Goal: Task Accomplishment & Management: Manage account settings

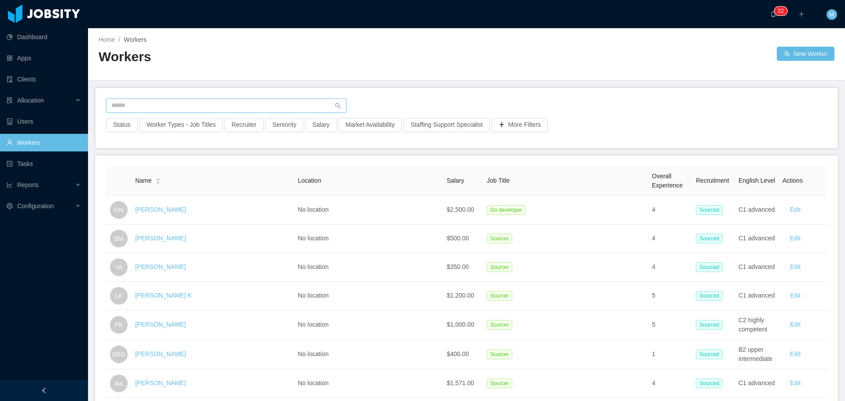
click at [162, 109] on input "text" at bounding box center [226, 106] width 240 height 14
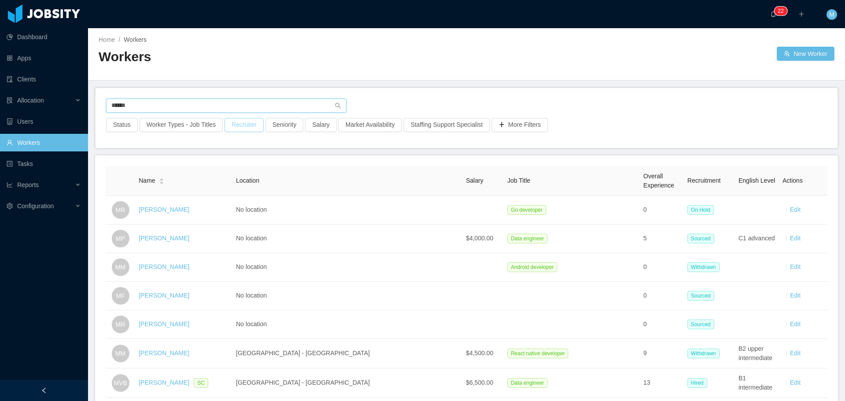
type input "******"
click at [242, 123] on button "Recruiter" at bounding box center [243, 125] width 39 height 14
click at [206, 161] on div at bounding box center [239, 163] width 124 height 13
type input "******"
click at [252, 180] on li "[PERSON_NAME]" at bounding box center [241, 182] width 132 height 14
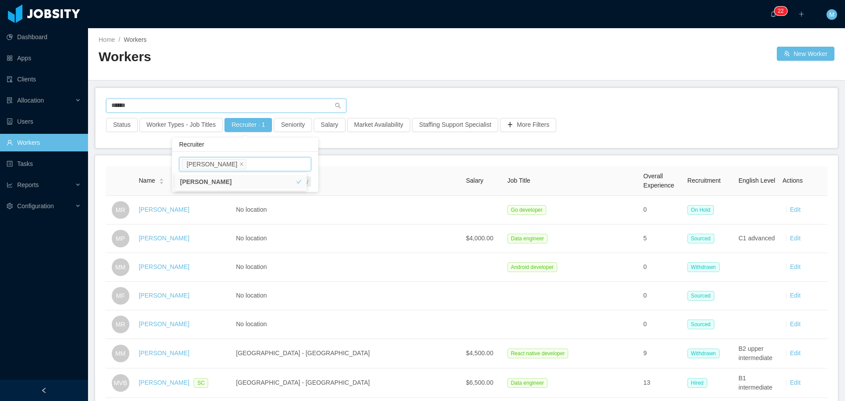
click at [210, 108] on input "******" at bounding box center [226, 106] width 240 height 14
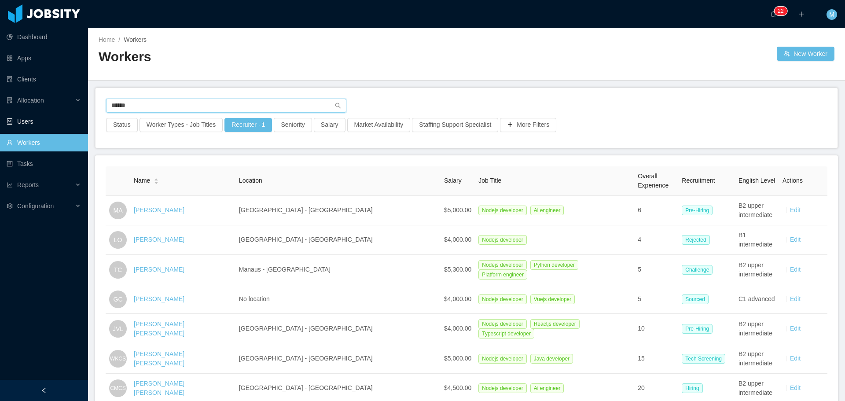
drag, startPoint x: 175, startPoint y: 102, endPoint x: 18, endPoint y: 120, distance: 158.0
click at [31, 124] on section "Dashboard Apps Clients Allocation Users Workers Tasks Reports Configuration ···…" at bounding box center [422, 200] width 845 height 401
type input "*****"
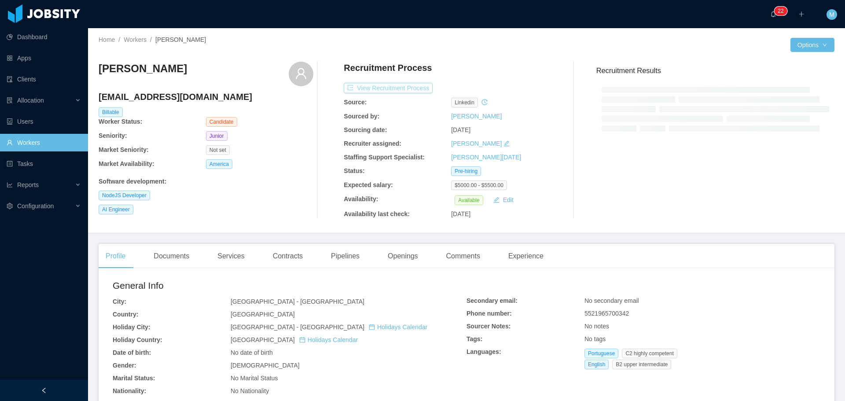
click at [401, 86] on button "View Recruitment Process" at bounding box center [388, 88] width 89 height 11
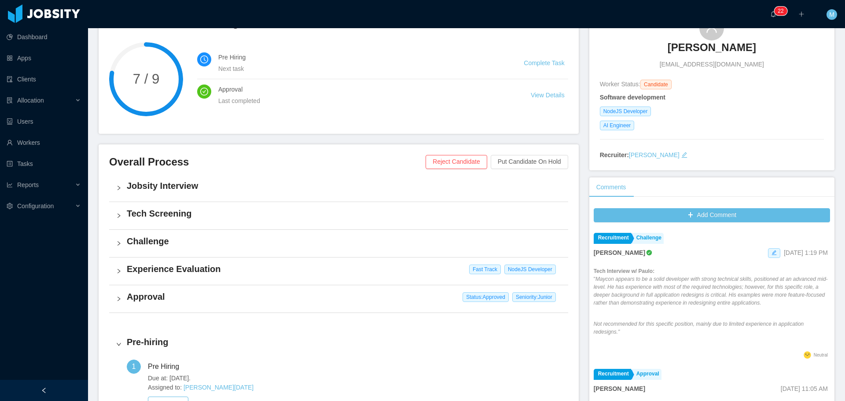
scroll to position [88, 0]
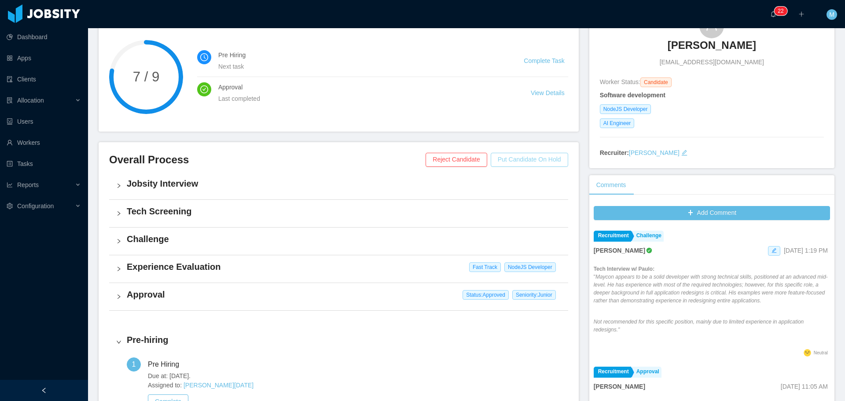
click at [521, 158] on button "Put Candidate On Hold" at bounding box center [528, 160] width 77 height 14
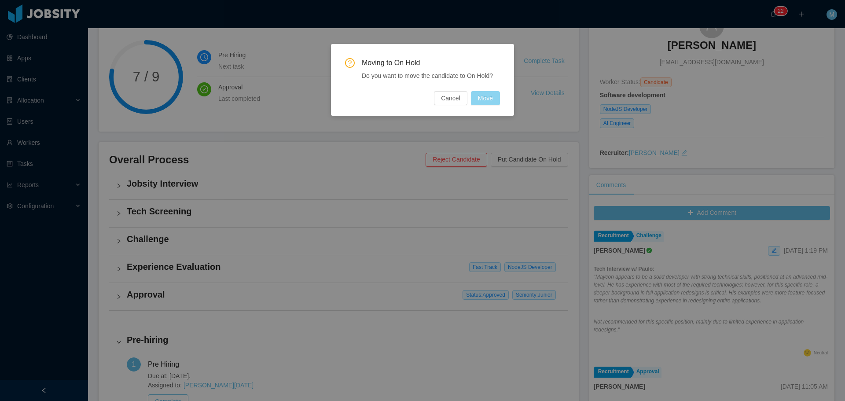
click at [475, 98] on button "Move" at bounding box center [485, 98] width 29 height 14
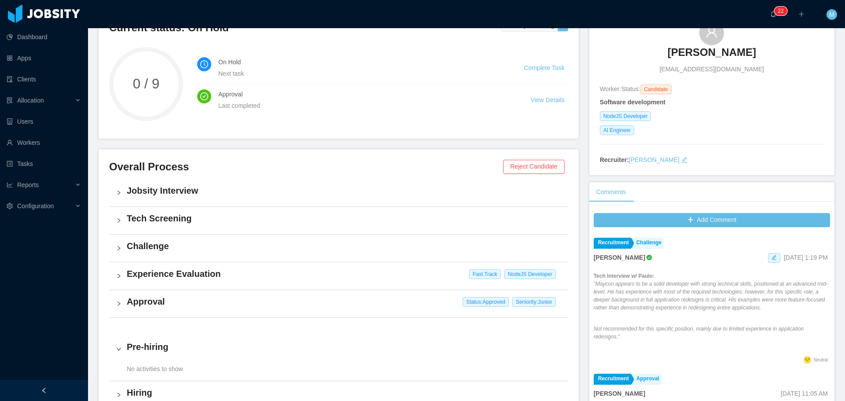
scroll to position [0, 0]
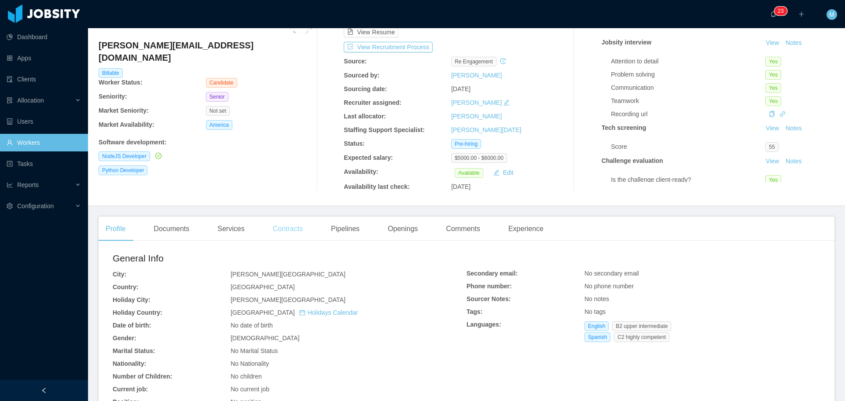
scroll to position [47, 0]
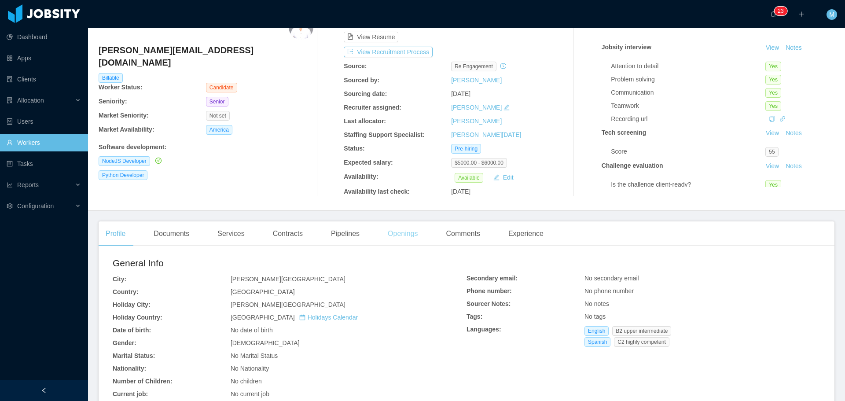
click at [399, 233] on div "Openings" at bounding box center [402, 233] width 44 height 25
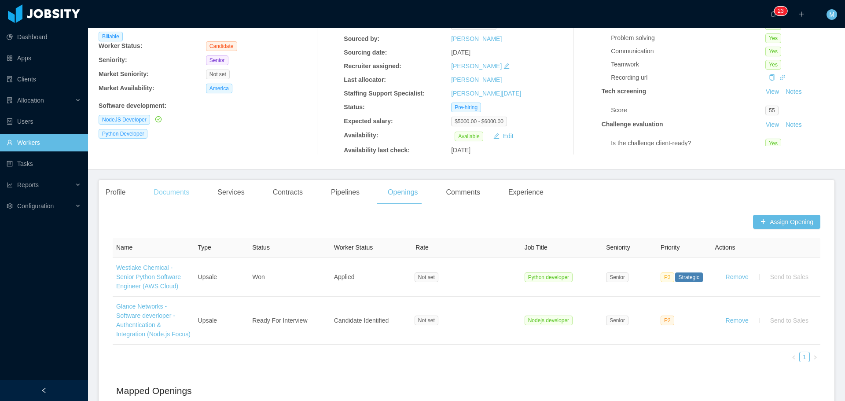
click at [168, 192] on div "Documents" at bounding box center [171, 192] width 50 height 25
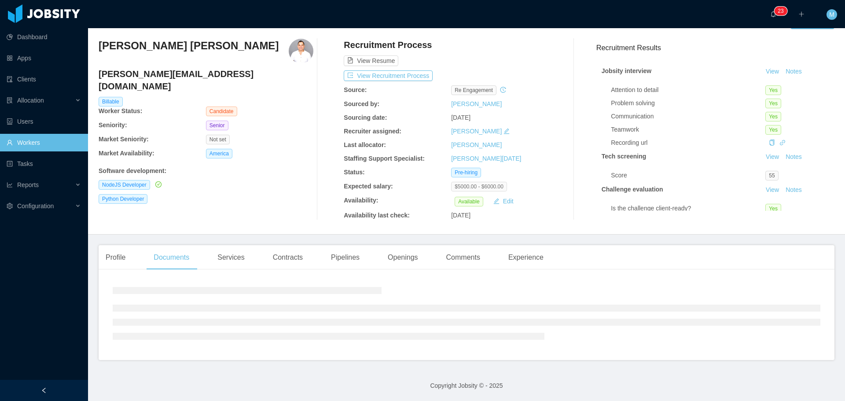
scroll to position [26, 0]
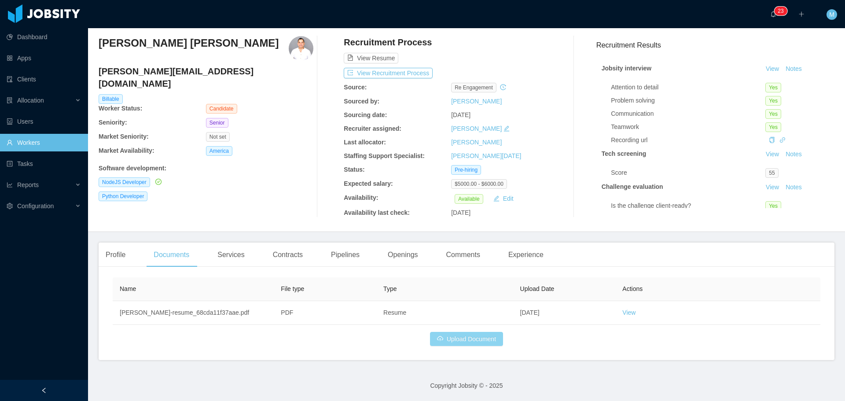
click at [454, 336] on button "Upload Document" at bounding box center [466, 339] width 73 height 14
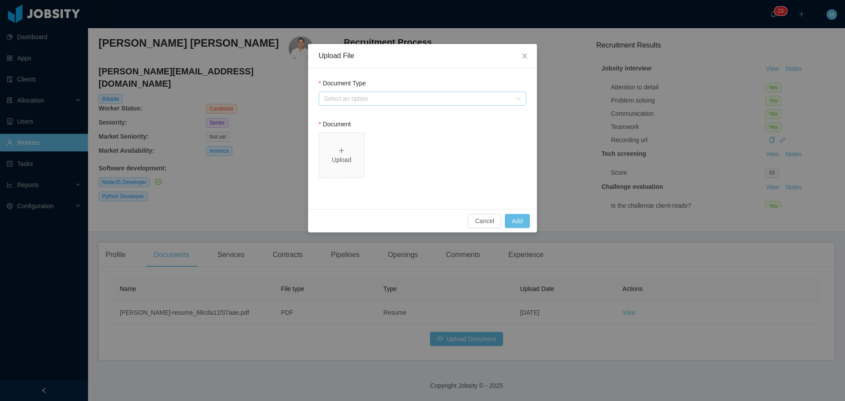
click at [357, 101] on div "Select an option" at bounding box center [417, 98] width 187 height 9
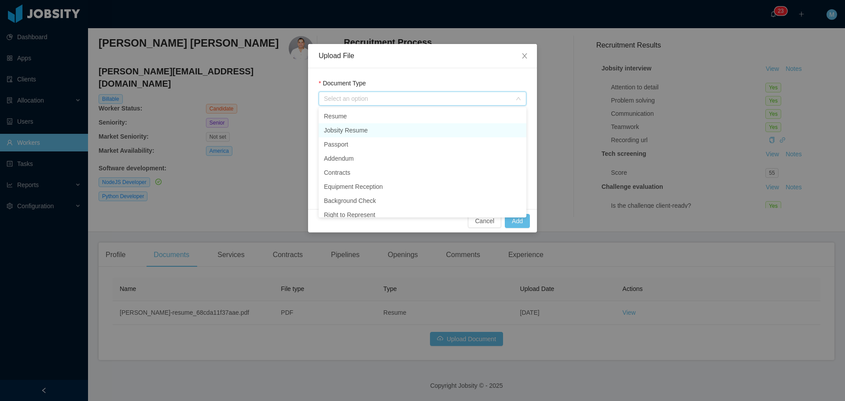
click at [362, 131] on li "Jobsity Resume" at bounding box center [422, 130] width 208 height 14
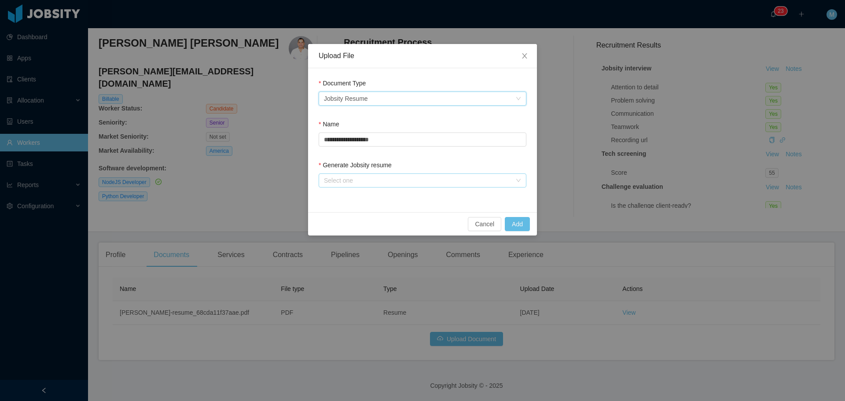
click at [366, 182] on div "Select one" at bounding box center [417, 180] width 187 height 9
click at [363, 196] on li "From Template" at bounding box center [422, 198] width 208 height 14
click at [475, 227] on button "Cancel" at bounding box center [484, 224] width 33 height 14
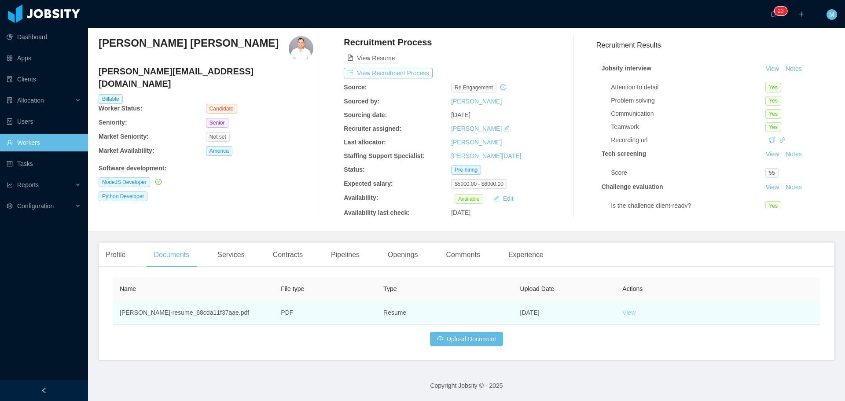
click at [622, 311] on link "View" at bounding box center [628, 312] width 13 height 7
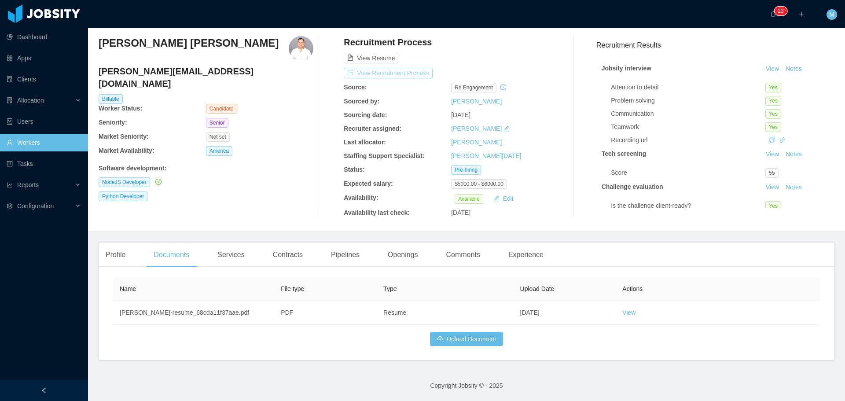
click at [403, 73] on button "View Recruitment Process" at bounding box center [388, 73] width 89 height 11
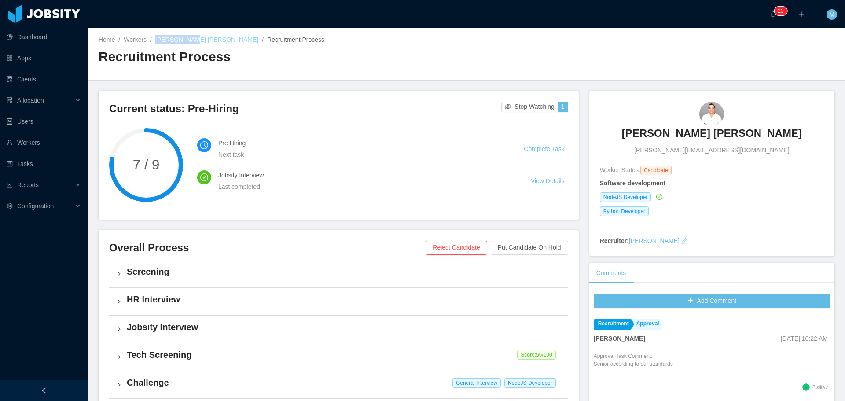
drag, startPoint x: 190, startPoint y: 40, endPoint x: 157, endPoint y: 40, distance: 33.4
click at [157, 40] on span "Hendrix Roa /" at bounding box center [211, 39] width 112 height 7
copy link "Hendrix Roa"
click at [170, 37] on link "Hendrix Roa" at bounding box center [206, 39] width 103 height 7
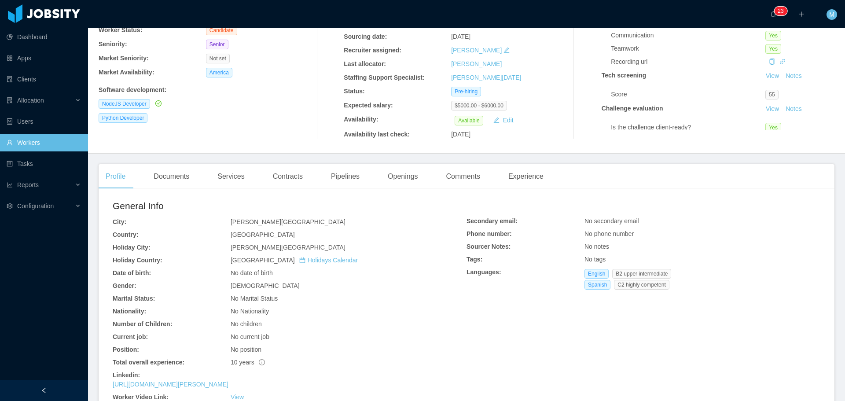
scroll to position [88, 0]
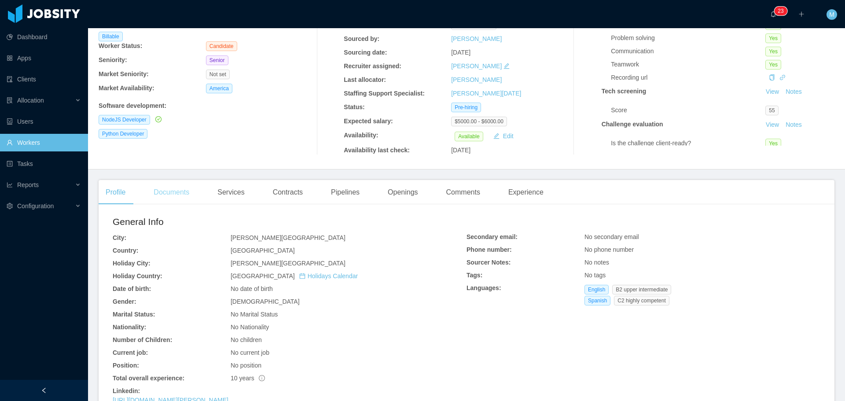
click at [181, 200] on div "Documents" at bounding box center [171, 192] width 50 height 25
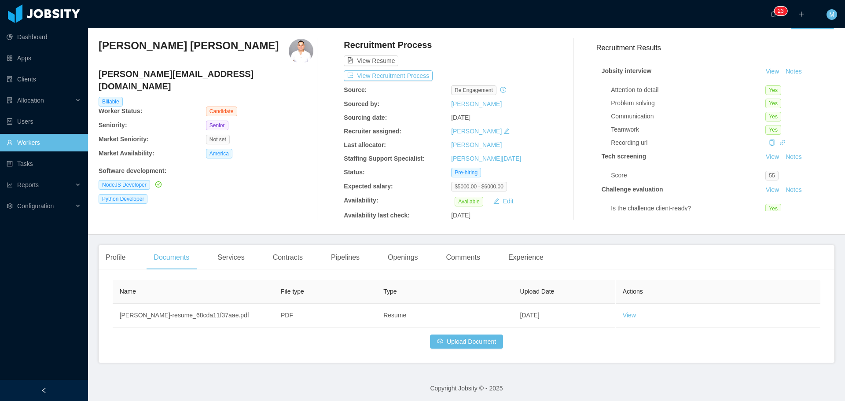
scroll to position [26, 0]
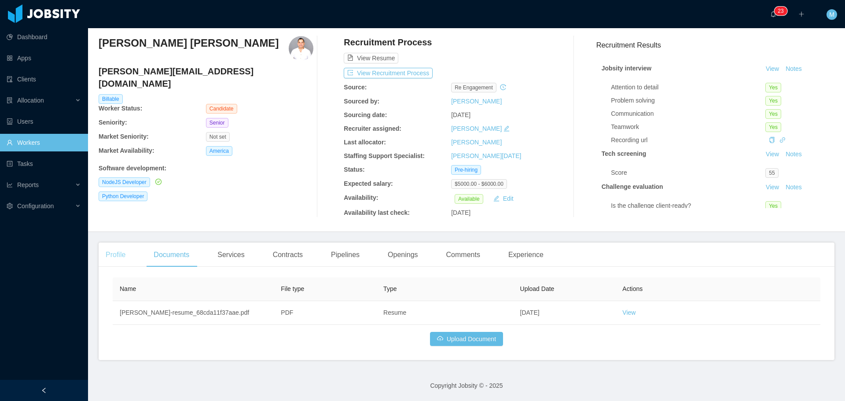
click at [122, 253] on div "Profile" at bounding box center [116, 254] width 34 height 25
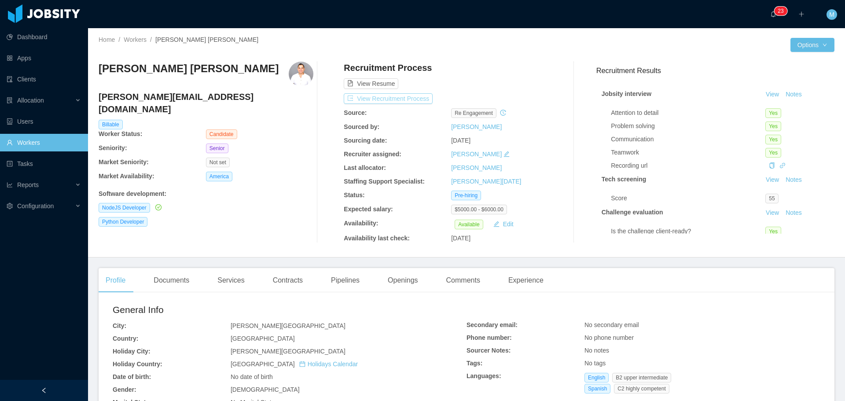
click at [399, 97] on button "View Recruitment Process" at bounding box center [388, 98] width 89 height 11
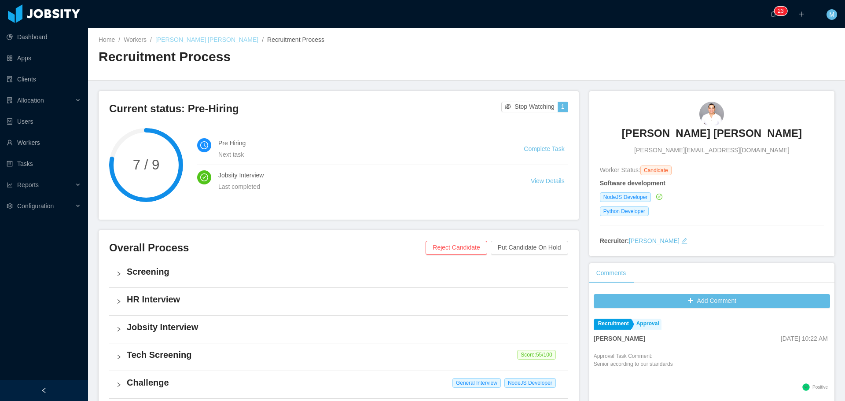
click at [169, 40] on link "Hendrix Roa" at bounding box center [206, 39] width 103 height 7
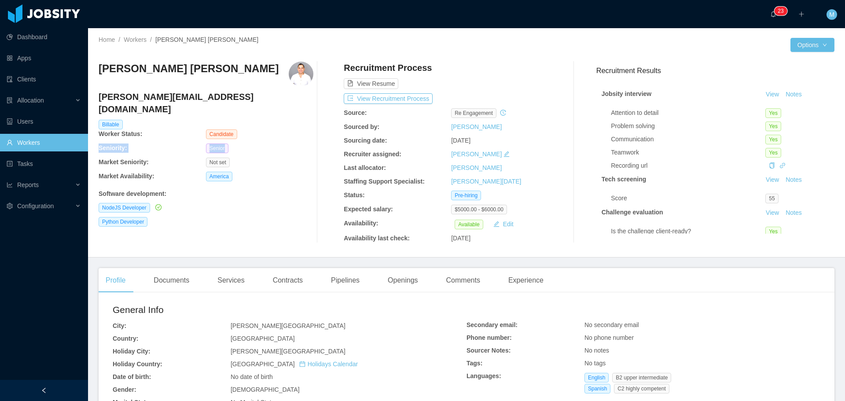
drag, startPoint x: 231, startPoint y: 139, endPoint x: 105, endPoint y: 135, distance: 125.9
click at [97, 136] on div "Home / Workers / Hendrix Roa / Options Hendrix Roa hendrix.alex87@gmail.com Bil…" at bounding box center [466, 142] width 757 height 229
click at [246, 143] on div "Senior" at bounding box center [259, 148] width 107 height 10
drag, startPoint x: 177, startPoint y: 101, endPoint x: 100, endPoint y: 96, distance: 76.7
click at [100, 96] on h4 "hendrix.alex87@gmail.com" at bounding box center [206, 103] width 215 height 25
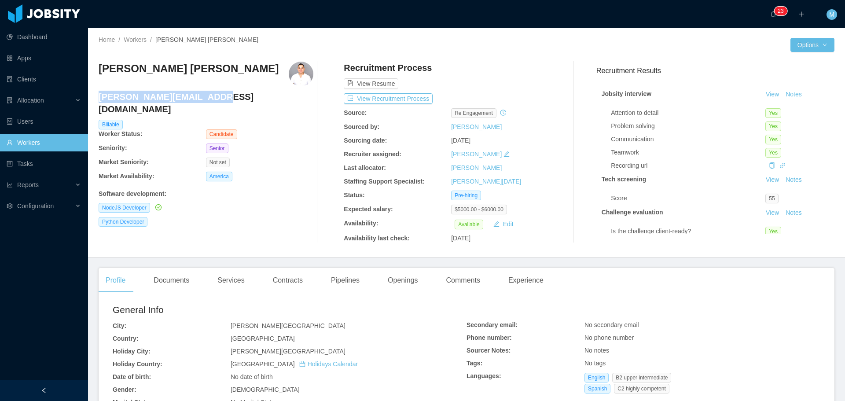
copy h4 "hendrix.alex87@gmail.com"
click at [377, 100] on button "View Recruitment Process" at bounding box center [388, 98] width 89 height 11
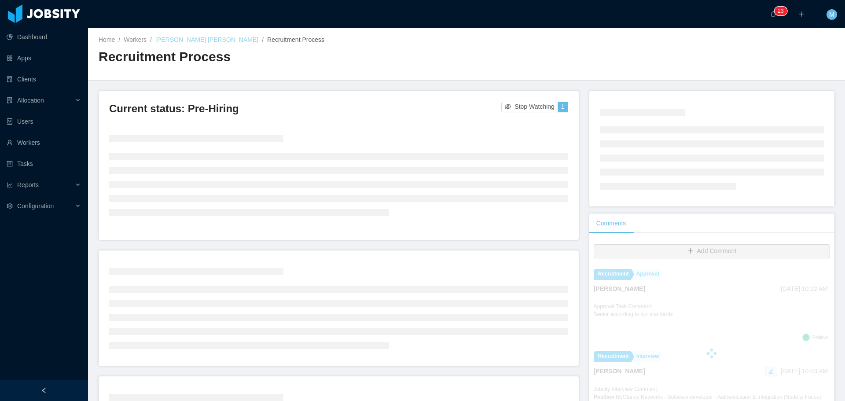
click at [182, 39] on link "Hendrix Roa" at bounding box center [206, 39] width 103 height 7
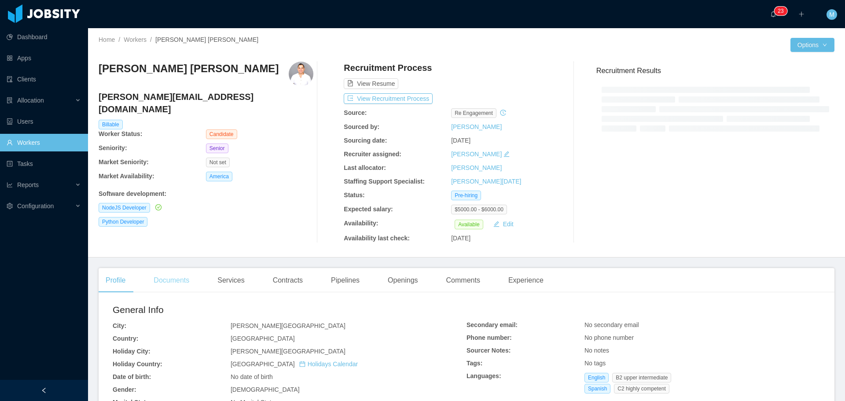
click at [176, 282] on div "Documents" at bounding box center [171, 280] width 50 height 25
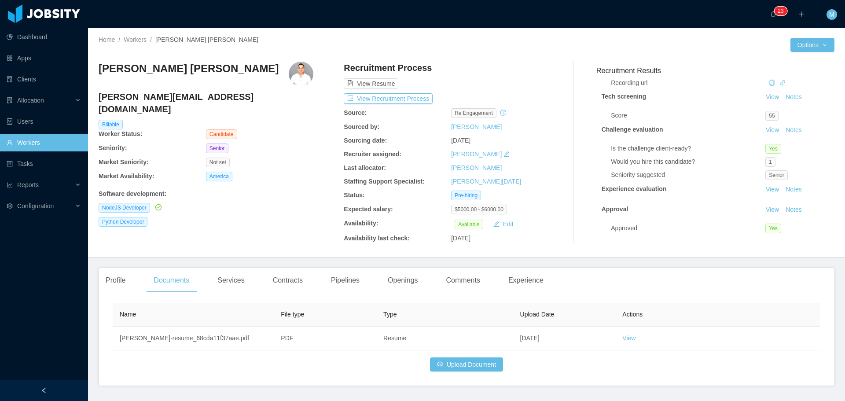
scroll to position [88, 0]
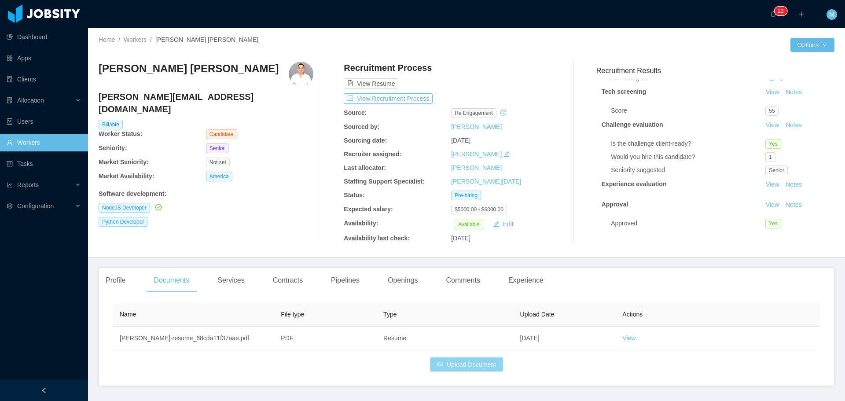
click at [455, 362] on button "Upload Document" at bounding box center [466, 364] width 73 height 14
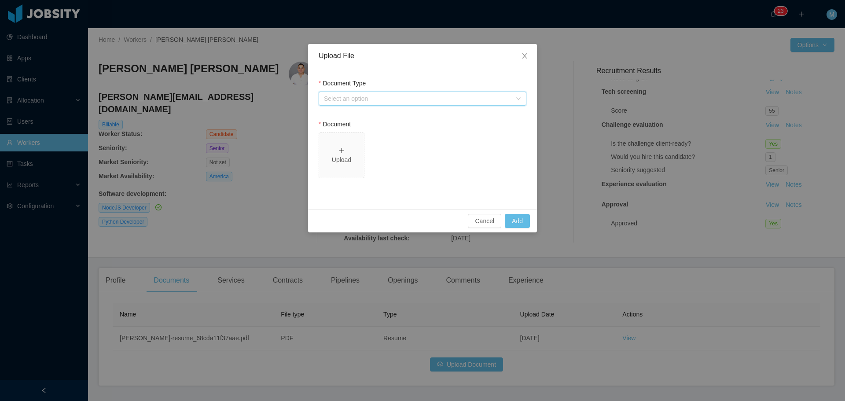
click at [412, 104] on div "Select an option" at bounding box center [419, 98] width 191 height 13
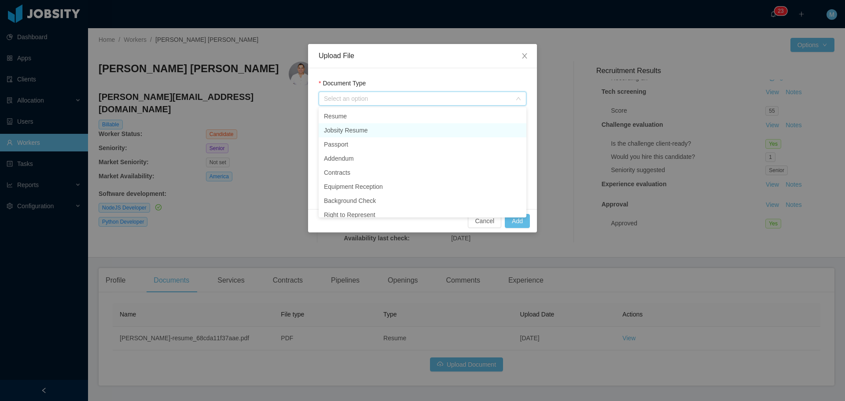
click at [362, 128] on li "Jobsity Resume" at bounding box center [422, 130] width 208 height 14
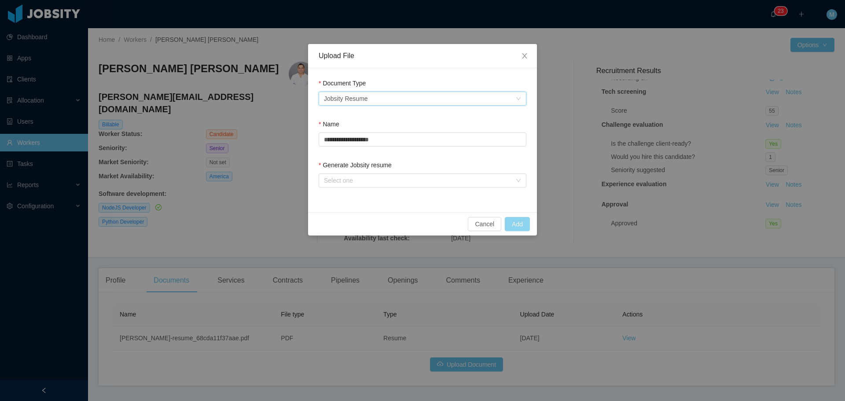
click at [519, 227] on button "Add" at bounding box center [517, 224] width 25 height 14
click at [395, 178] on div "Select one" at bounding box center [417, 180] width 187 height 9
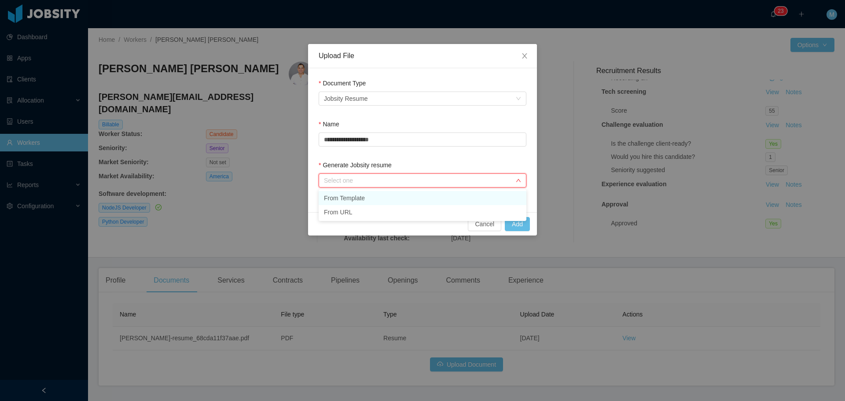
click at [357, 195] on li "From Template" at bounding box center [422, 198] width 208 height 14
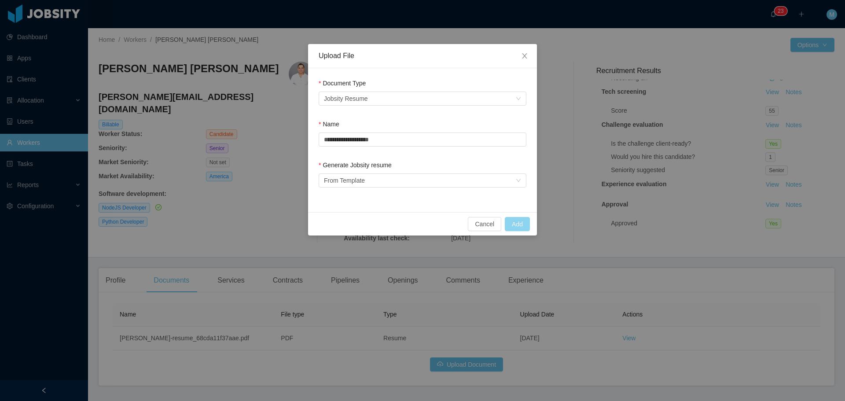
click at [520, 223] on button "Add" at bounding box center [517, 224] width 25 height 14
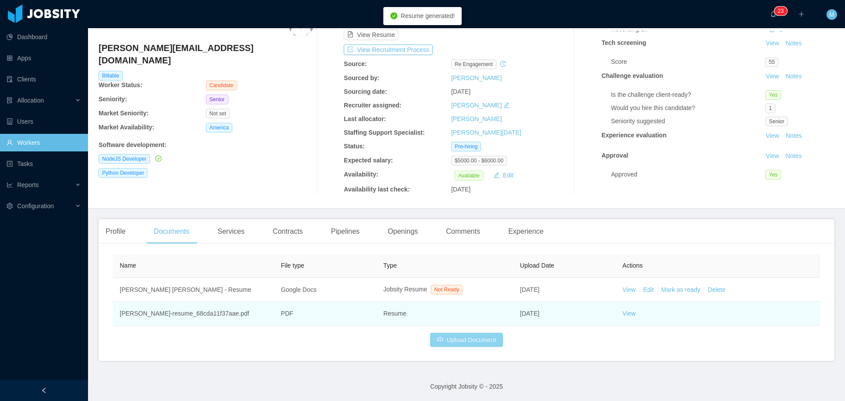
scroll to position [50, 0]
click at [622, 313] on link "View" at bounding box center [628, 312] width 13 height 7
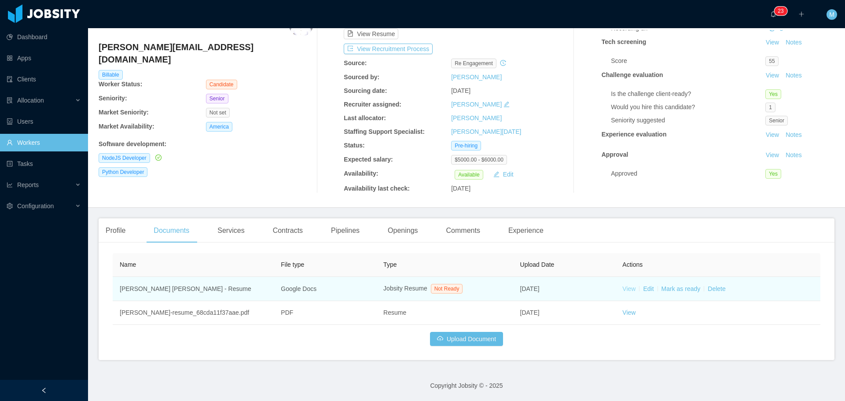
click at [622, 290] on link "View" at bounding box center [628, 288] width 13 height 7
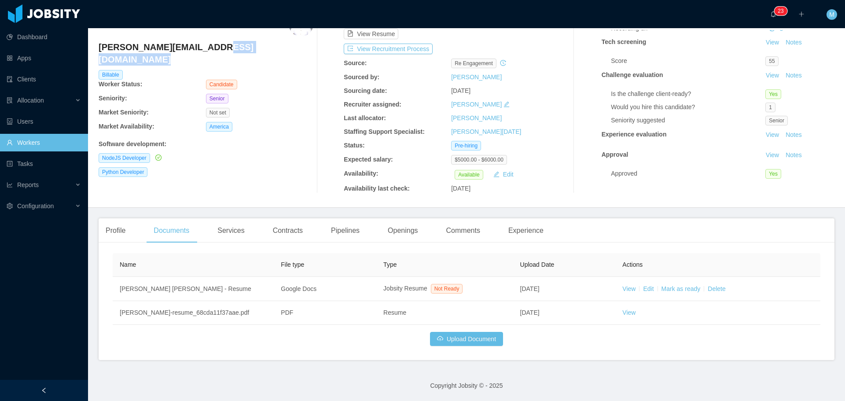
drag, startPoint x: 206, startPoint y: 49, endPoint x: 98, endPoint y: 47, distance: 108.2
click at [98, 47] on div "Home / Workers / Hendrix Roa / Options Hendrix Roa hendrix.alex87@gmail.com Bil…" at bounding box center [466, 92] width 757 height 229
copy h4
drag, startPoint x: 100, startPoint y: 46, endPoint x: 207, endPoint y: 42, distance: 107.4
click at [207, 42] on h4 "hendrix.alex87@gmail.com" at bounding box center [206, 53] width 215 height 25
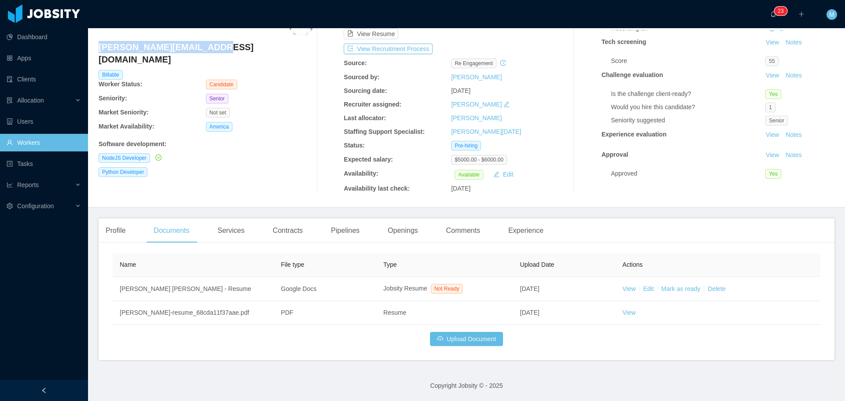
copy h4 "hendrix.alex87@gmail.com"
click at [117, 227] on div "Profile" at bounding box center [116, 230] width 34 height 25
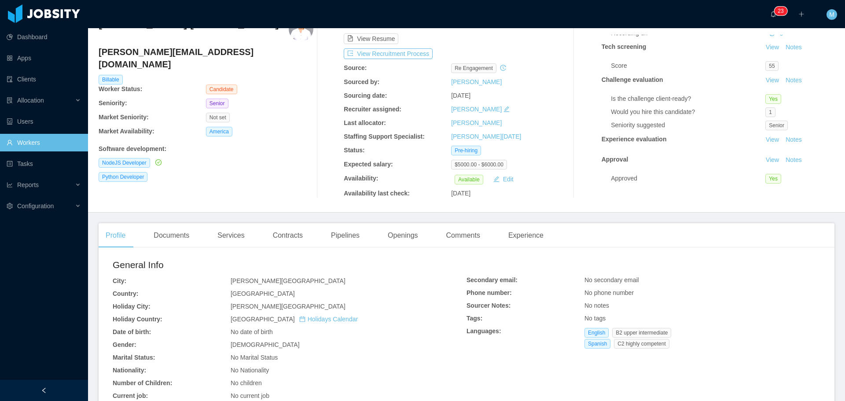
scroll to position [50, 0]
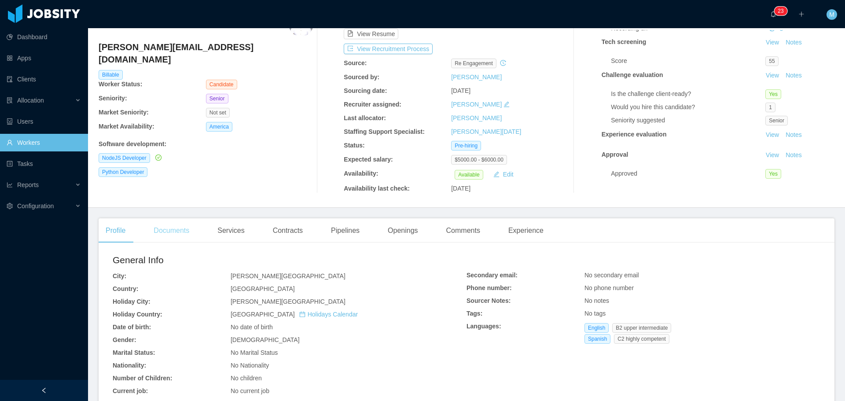
click at [172, 234] on div "Documents" at bounding box center [171, 230] width 50 height 25
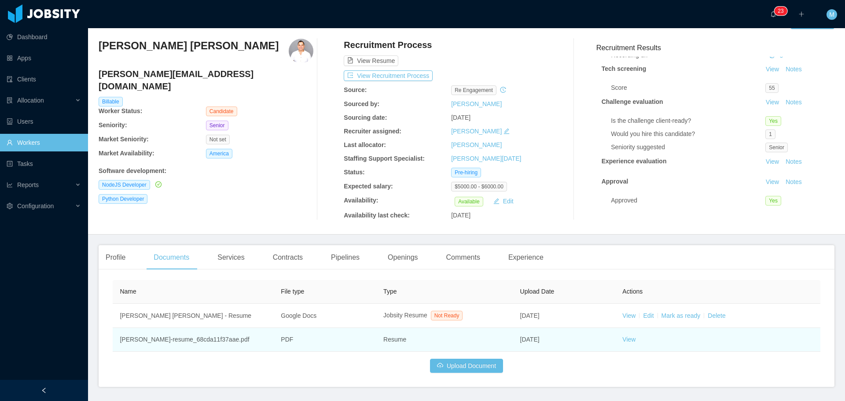
scroll to position [50, 0]
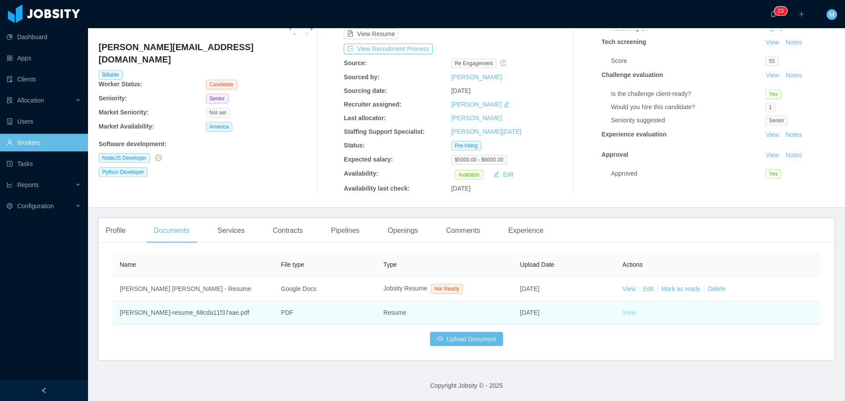
click at [622, 313] on link "View" at bounding box center [628, 312] width 13 height 7
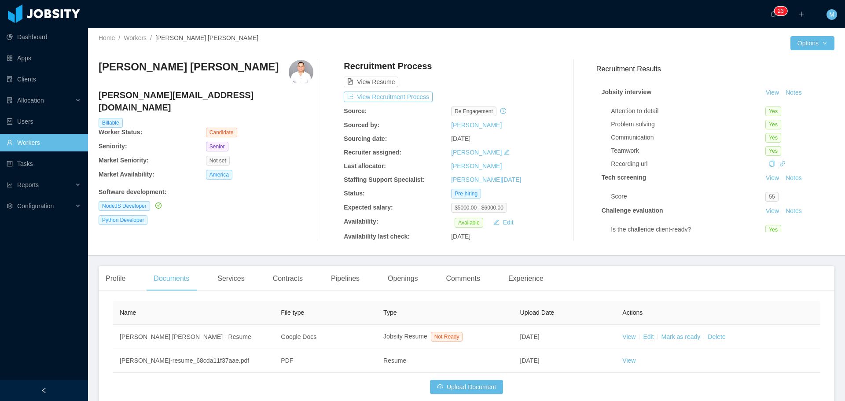
scroll to position [0, 0]
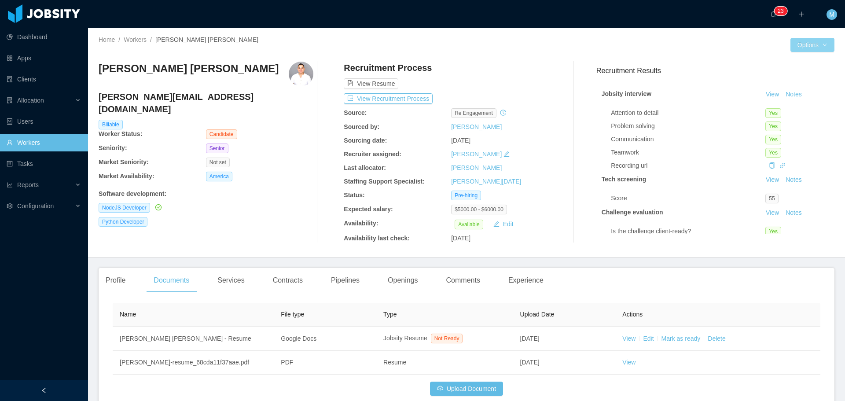
click at [790, 45] on button "Options" at bounding box center [812, 45] width 44 height 14
click at [786, 118] on button "Edit Worker" at bounding box center [788, 120] width 56 height 14
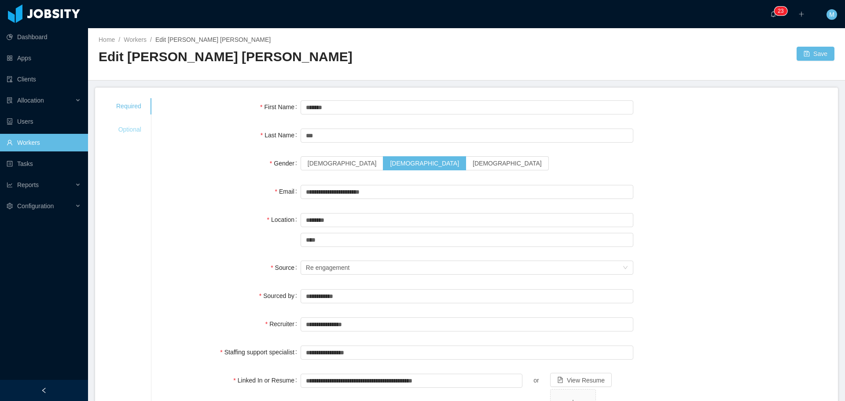
click at [129, 132] on div "Optional" at bounding box center [129, 129] width 46 height 16
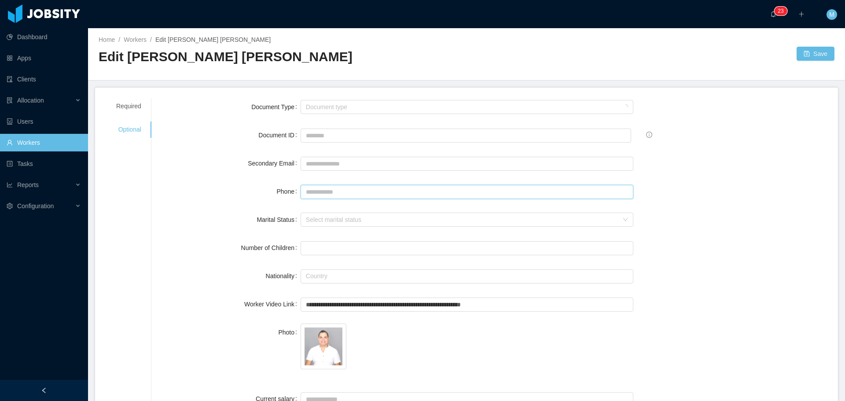
click at [320, 190] on input "Phone" at bounding box center [466, 192] width 333 height 14
paste input "**********"
click at [307, 190] on input "**********" at bounding box center [466, 192] width 333 height 14
click at [313, 194] on input "**********" at bounding box center [466, 192] width 333 height 14
click at [322, 193] on input "**********" at bounding box center [466, 192] width 333 height 14
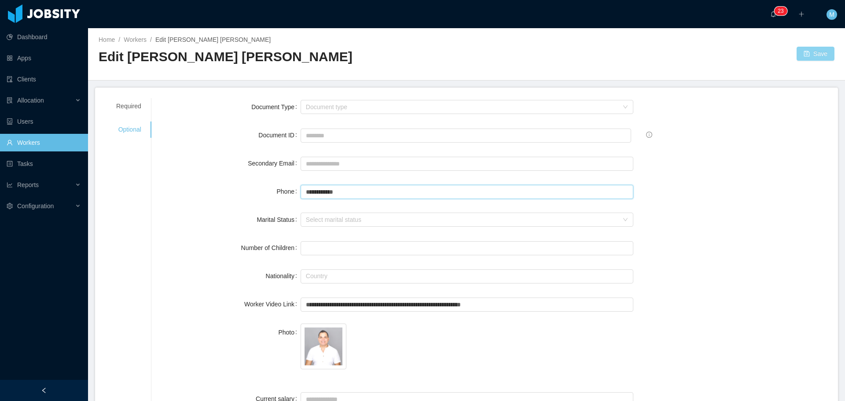
type input "**********"
click at [800, 56] on button "Save" at bounding box center [815, 54] width 38 height 14
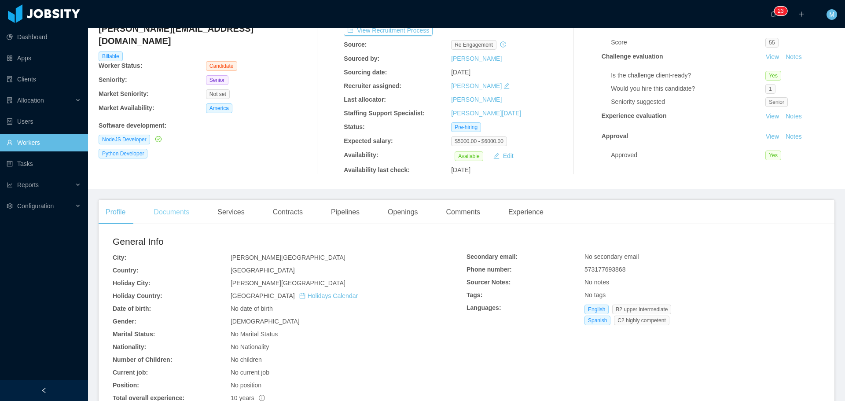
scroll to position [132, 0]
